Goal: Information Seeking & Learning: Learn about a topic

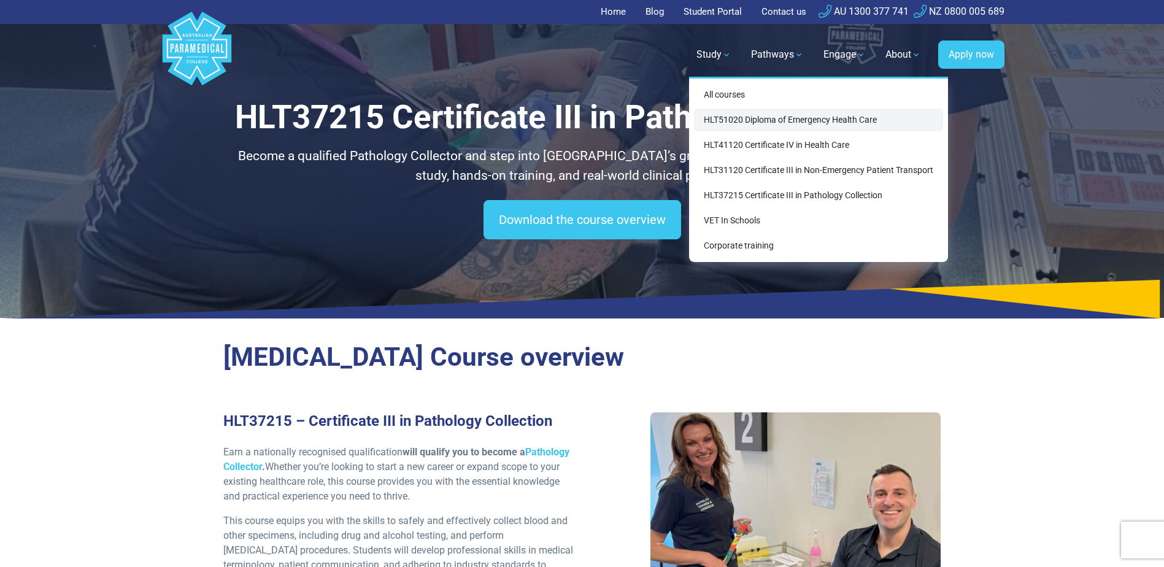
click at [737, 122] on link "HLT51020 Diploma of Emergency Health Care" at bounding box center [818, 120] width 249 height 23
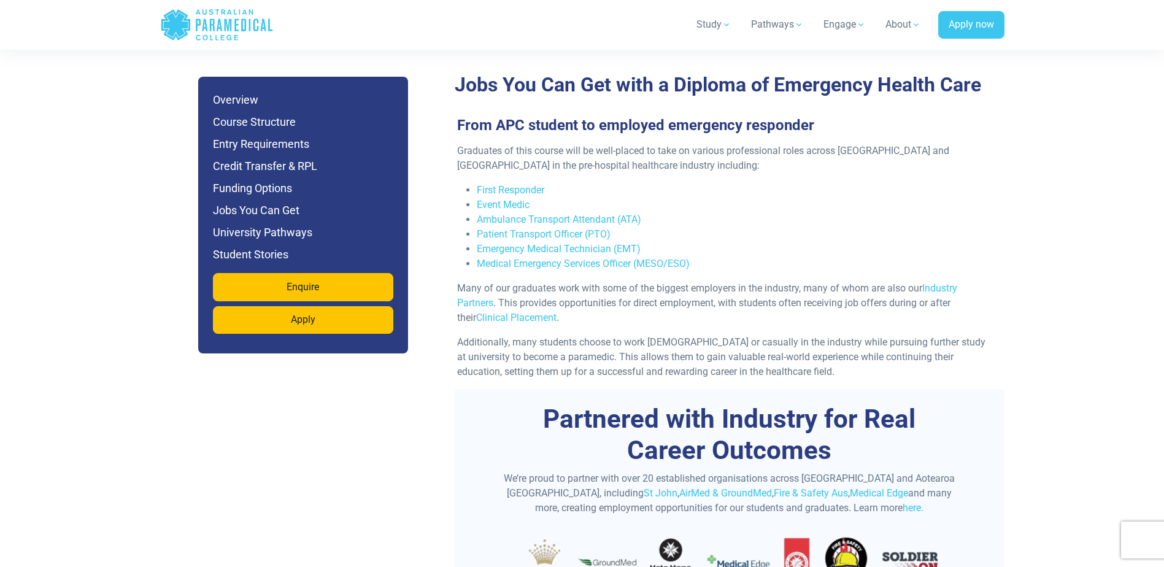
scroll to position [3865, 0]
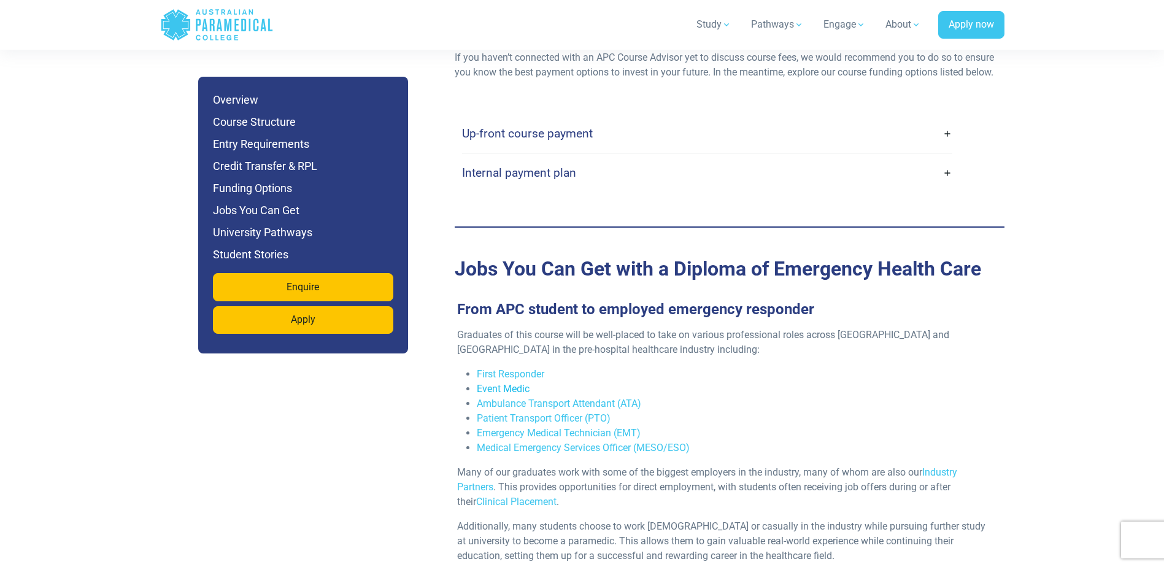
click at [487, 383] on link "Event Medic" at bounding box center [503, 389] width 53 height 12
click at [591, 398] on link "Ambulance Transport Attendant (ATA)" at bounding box center [559, 404] width 164 height 12
click at [493, 427] on link "Emergency Medical Technician (EMT)" at bounding box center [559, 433] width 164 height 12
click at [630, 442] on link "Medical Emergency Services Officer (MESO/ESO)" at bounding box center [583, 448] width 213 height 12
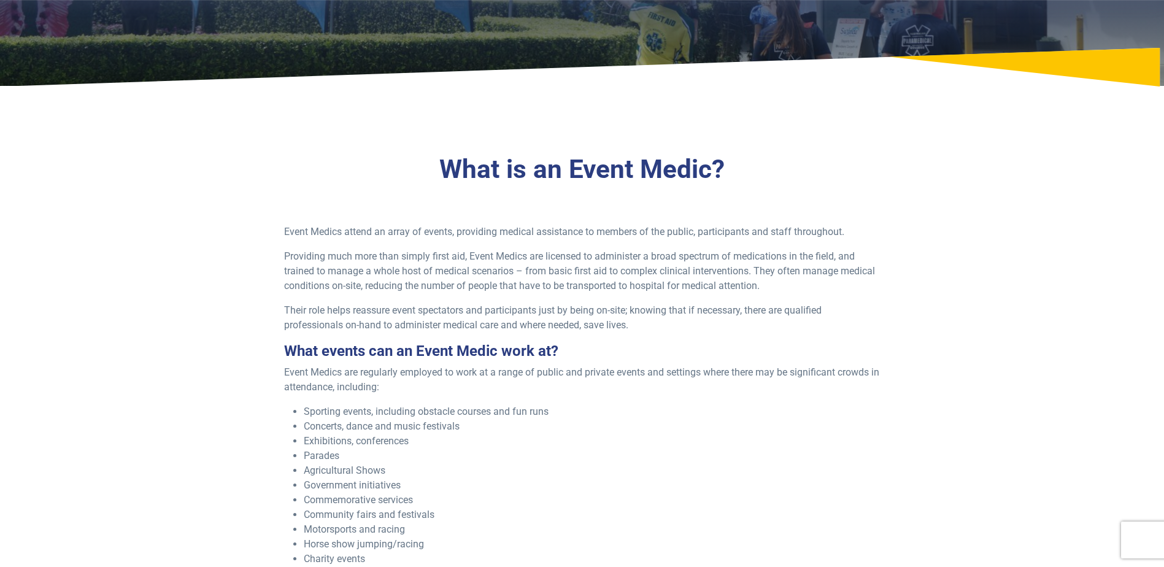
scroll to position [307, 0]
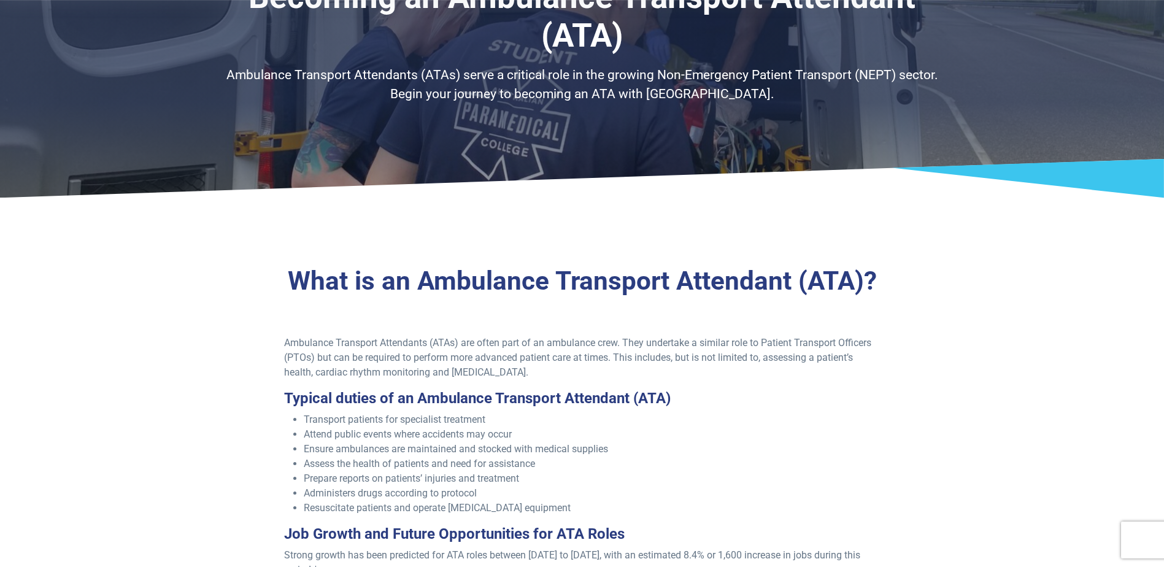
scroll to position [123, 0]
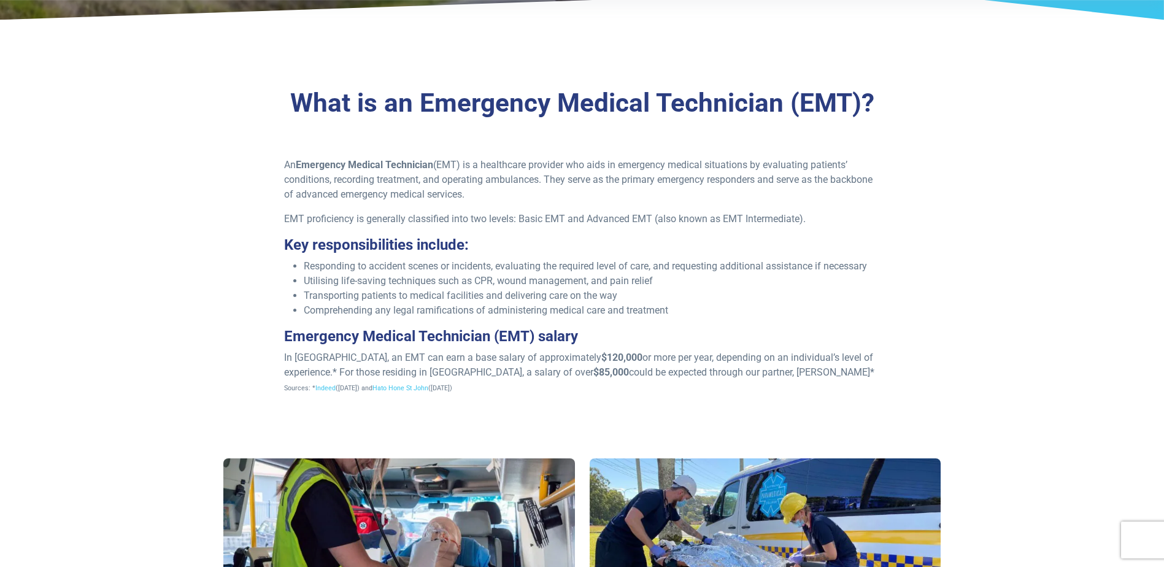
scroll to position [368, 0]
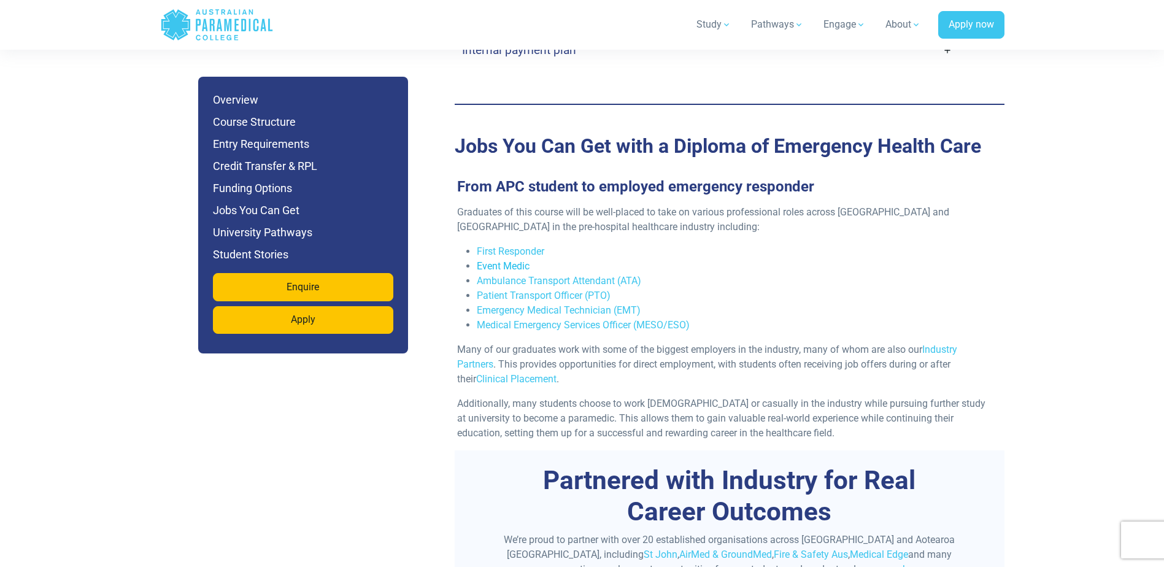
click at [523, 260] on link "Event Medic" at bounding box center [503, 266] width 53 height 12
click at [536, 319] on link "Medical Emergency Services Officer (MESO/ESO)" at bounding box center [583, 325] width 213 height 12
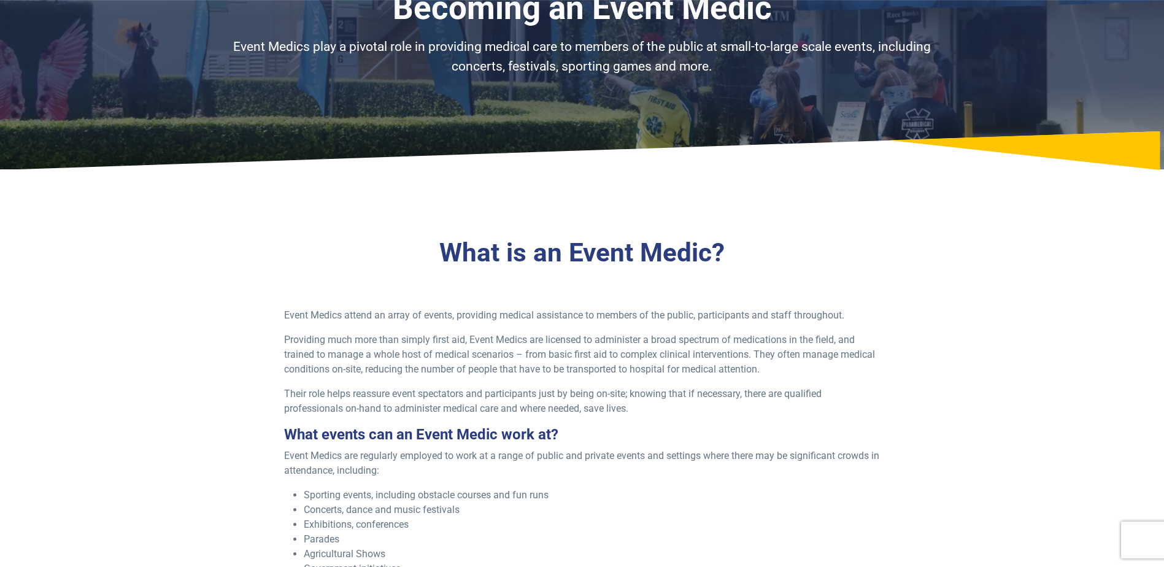
scroll to position [184, 0]
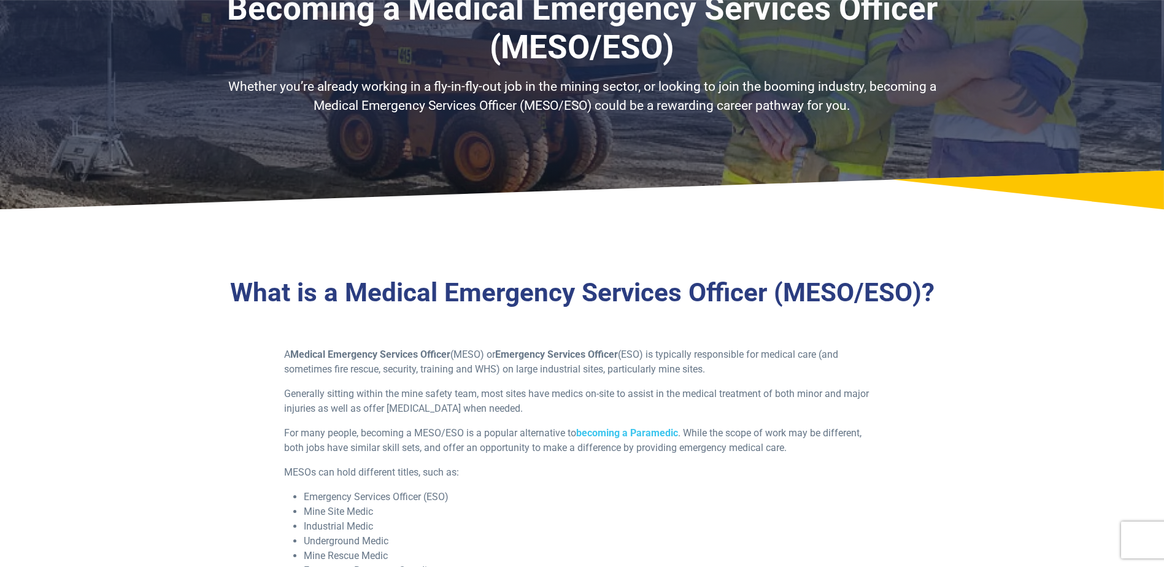
scroll to position [61, 0]
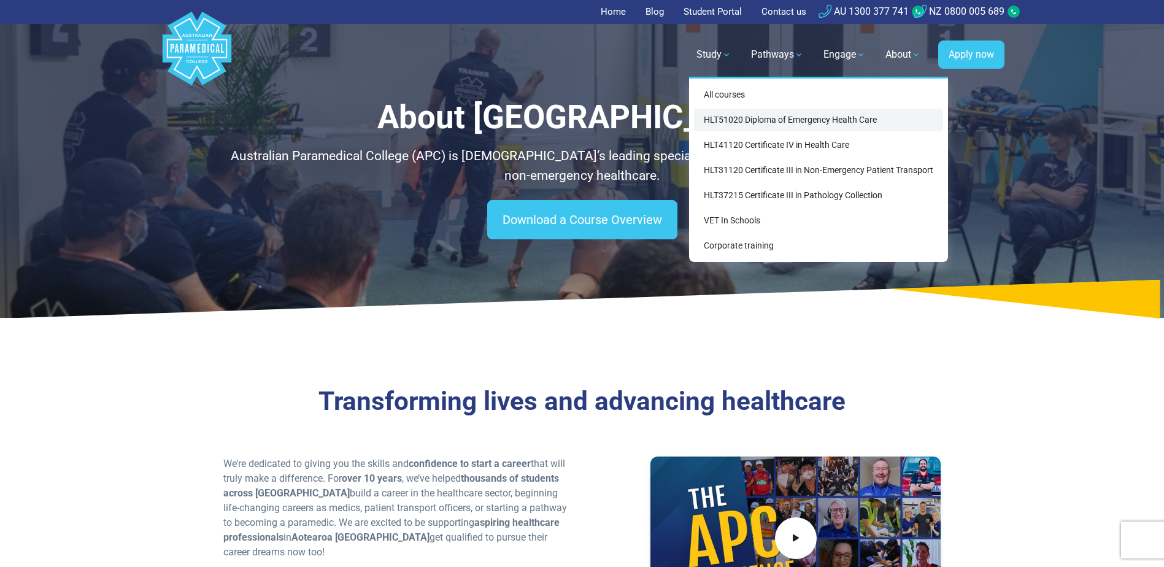
click at [728, 112] on link "HLT51020 Diploma of Emergency Health Care" at bounding box center [818, 120] width 249 height 23
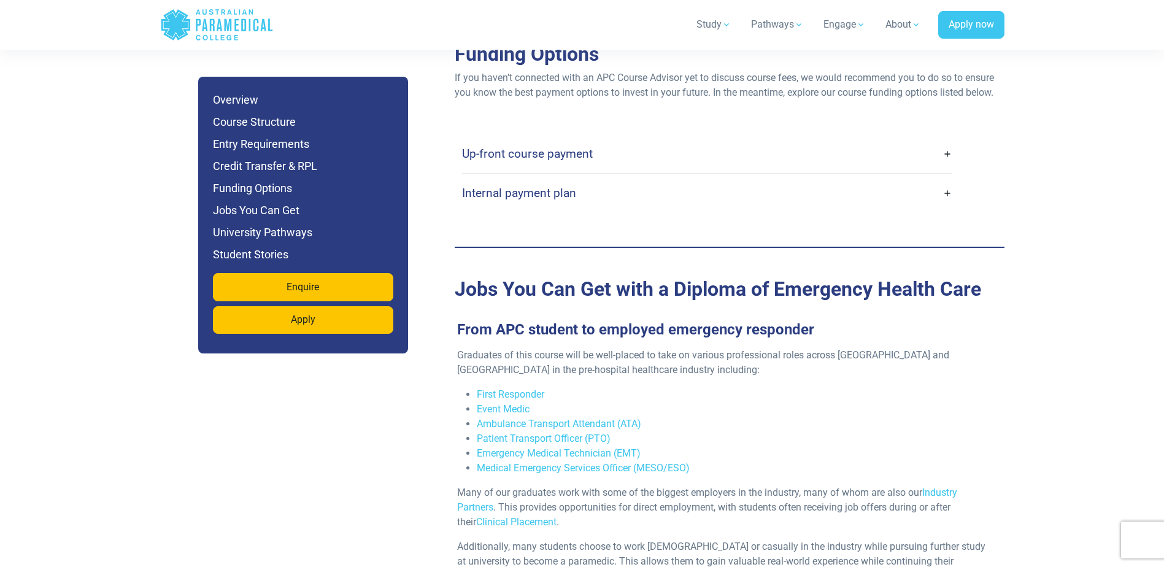
scroll to position [3865, 0]
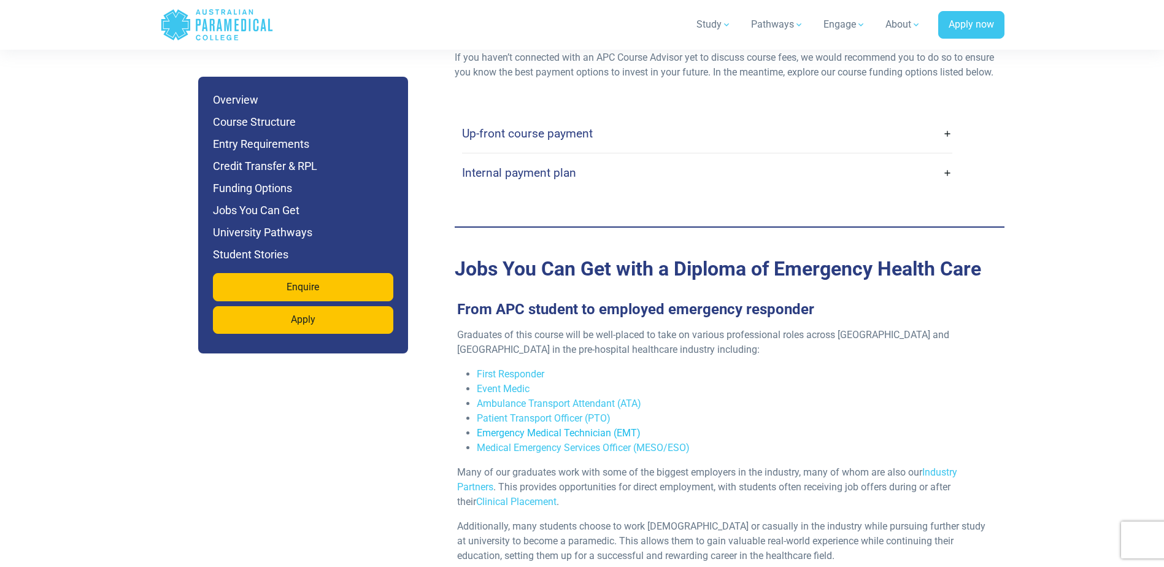
click at [519, 427] on link "Emergency Medical Technician (EMT)" at bounding box center [559, 433] width 164 height 12
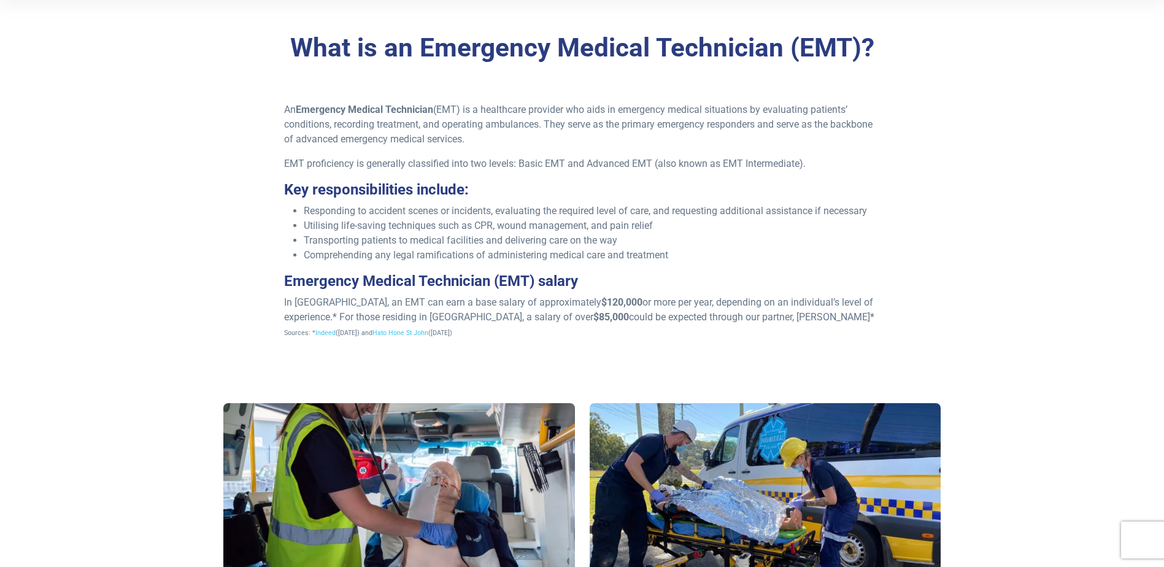
scroll to position [429, 0]
